Goal: Obtain resource: Download file/media

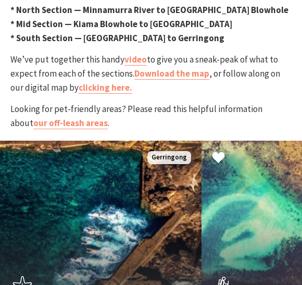
scroll to position [537, 0]
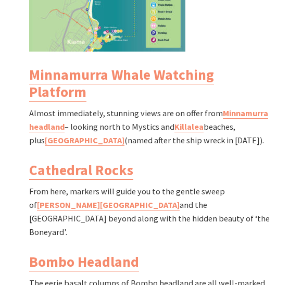
scroll to position [1233, 0]
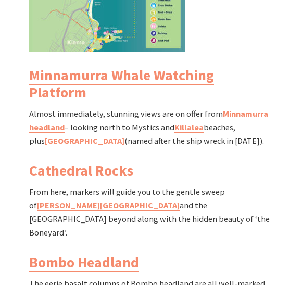
click at [276, 227] on div "North Section Minnamurra River to Kiama Blowhole Walk Grade: Medium Distance: 8…" at bounding box center [150, 90] width 251 height 777
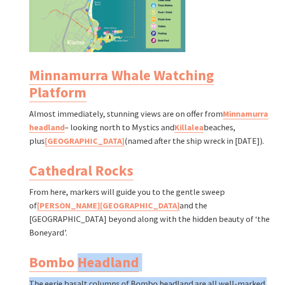
scroll to position [1233, 0]
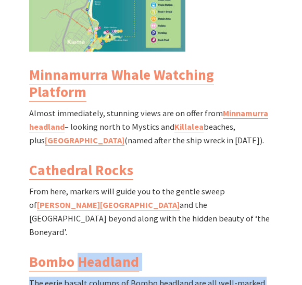
click at [291, 190] on div "North Section Minnamurra River to Kiama Blowhole Walk Grade: Medium Distance: 8…" at bounding box center [151, 89] width 302 height 777
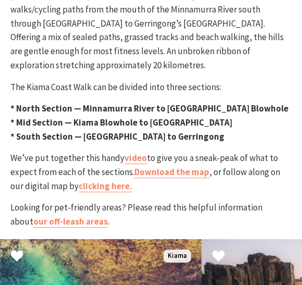
scroll to position [438, 0]
click at [94, 180] on link "clicking here." at bounding box center [106, 186] width 54 height 12
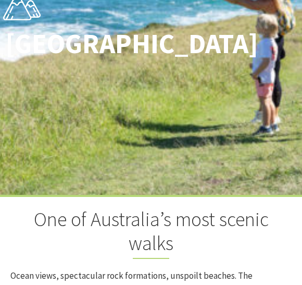
scroll to position [121, 0]
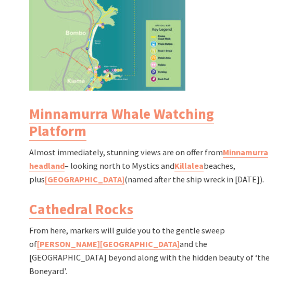
scroll to position [1194, 0]
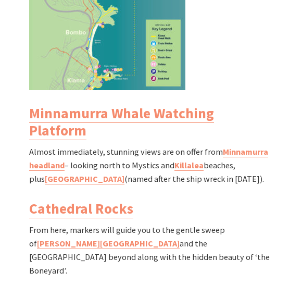
click at [243, 147] on link "Minnamurra headland" at bounding box center [148, 159] width 239 height 24
click at [244, 147] on link "Minnamurra headland" at bounding box center [148, 159] width 239 height 24
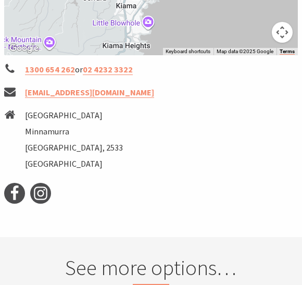
scroll to position [848, 0]
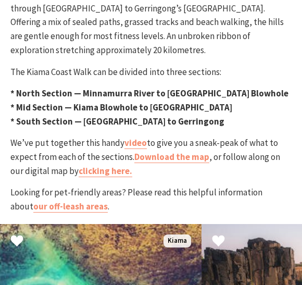
scroll to position [453, 0]
click at [183, 151] on link "Download the map" at bounding box center [171, 157] width 75 height 12
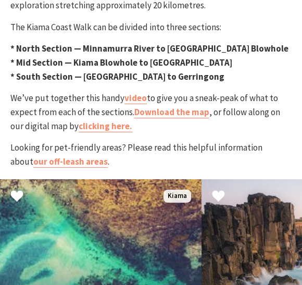
scroll to position [497, 0]
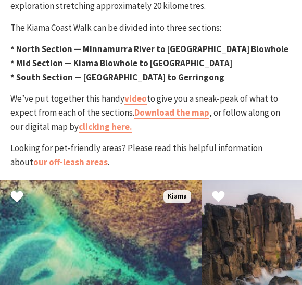
click at [189, 107] on link "Download the map" at bounding box center [171, 113] width 75 height 12
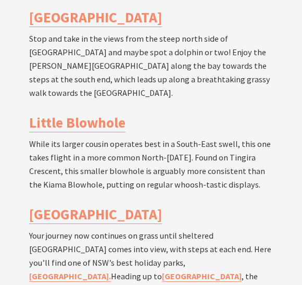
scroll to position [2331, 0]
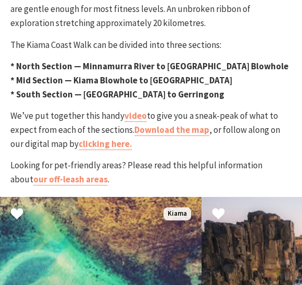
scroll to position [476, 0]
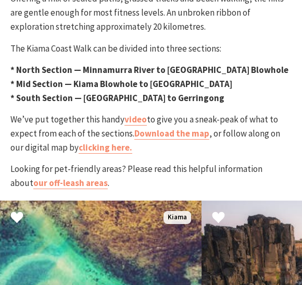
click at [173, 128] on link "Download the map" at bounding box center [171, 134] width 75 height 12
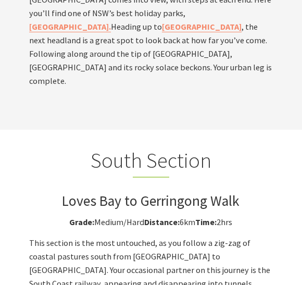
scroll to position [2585, 0]
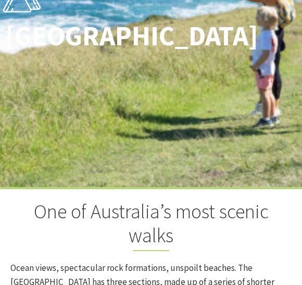
scroll to position [151, 0]
